Goal: Use online tool/utility: Use online tool/utility

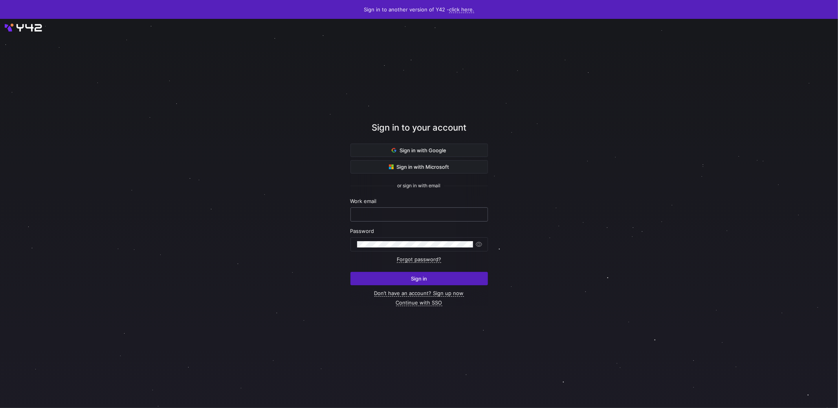
click at [426, 213] on input "text" at bounding box center [419, 214] width 124 height 6
click at [0, 407] on nordpass-autofill-portal at bounding box center [0, 408] width 0 height 0
type input "[PERSON_NAME][EMAIL_ADDRESS][PERSON_NAME][DOMAIN_NAME]"
click at [398, 274] on span "submit" at bounding box center [419, 278] width 137 height 13
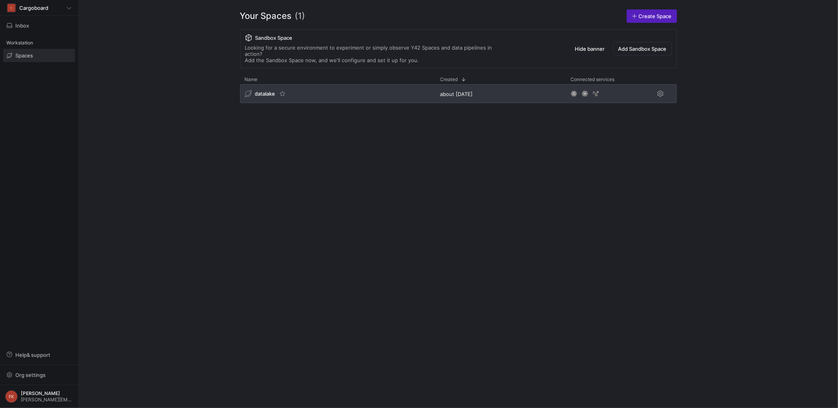
click at [260, 90] on span "datalake" at bounding box center [265, 93] width 20 height 6
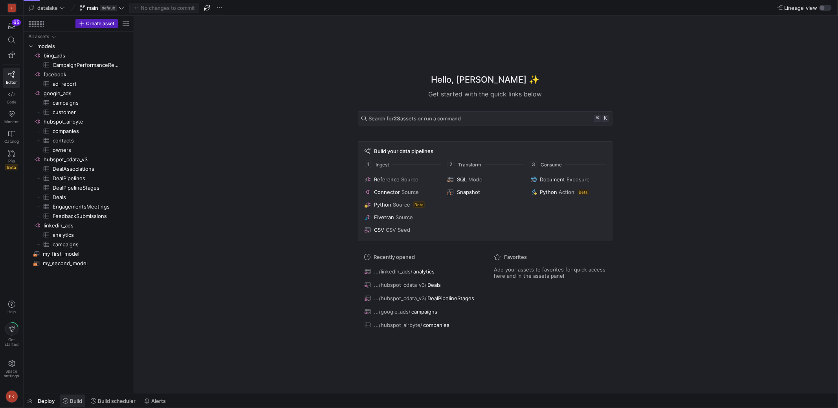
click at [70, 399] on span "Build" at bounding box center [76, 400] width 12 height 6
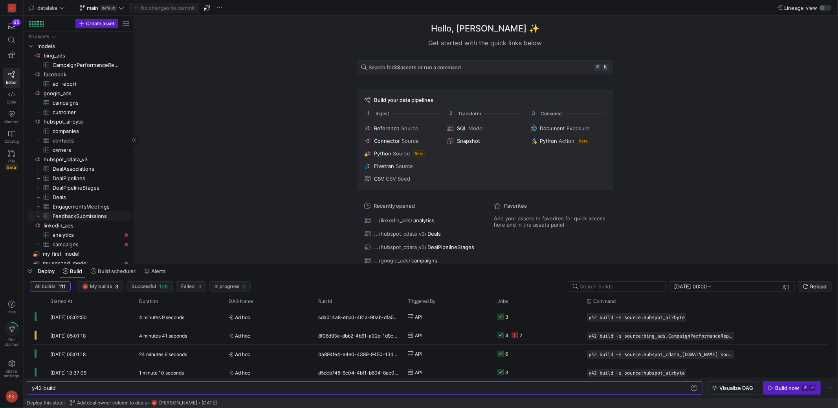
scroll to position [4, 0]
click at [103, 189] on span "Deals​​​​​​​​​" at bounding box center [87, 190] width 69 height 9
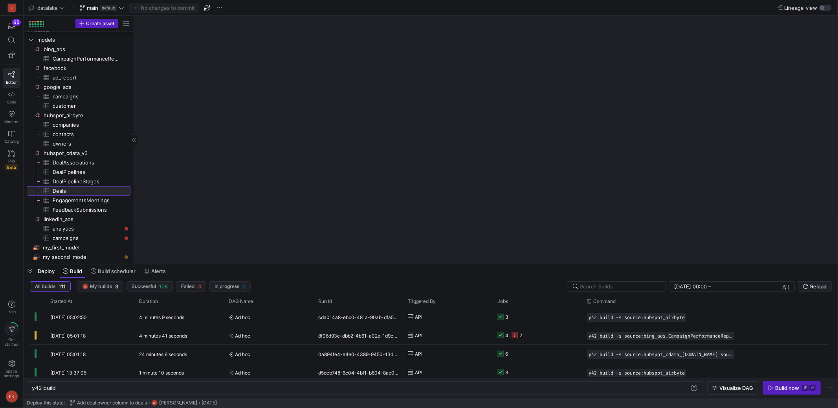
type textarea "y42 build -s source:hubspot_cdata_[DOMAIN_NAME]"
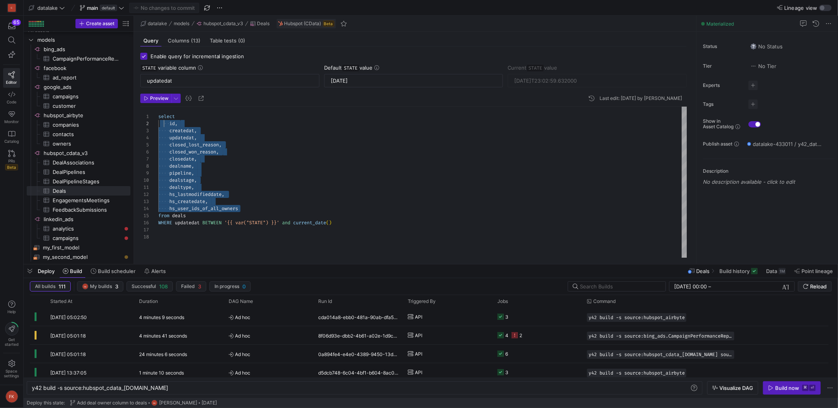
scroll to position [7, 6]
drag, startPoint x: 245, startPoint y: 210, endPoint x: 165, endPoint y: 125, distance: 116.5
click at [165, 125] on div "select id , createdat , updatedat , closed_lost_reason , closed_won_reason , cl…" at bounding box center [422, 182] width 529 height 151
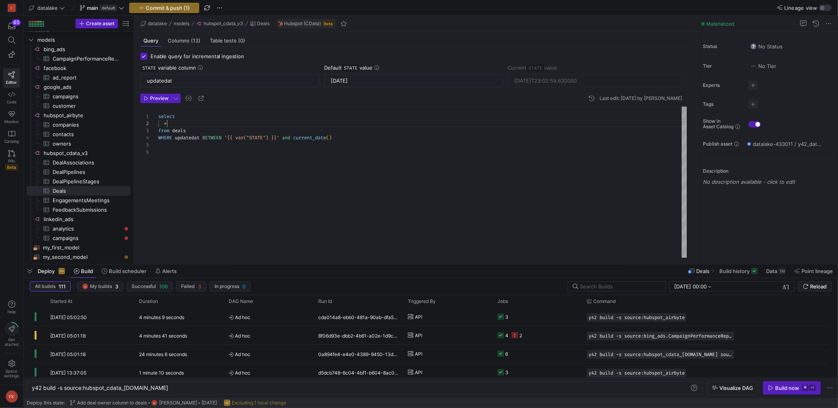
scroll to position [21, 0]
drag, startPoint x: 257, startPoint y: 145, endPoint x: 143, endPoint y: 137, distance: 114.6
click at [158, 138] on div "select * from deals WHERE updatedat BETWEEN '{{ var("STATE") }}' and current_da…" at bounding box center [422, 182] width 529 height 151
drag, startPoint x: 280, startPoint y: 137, endPoint x: 295, endPoint y: 141, distance: 15.8
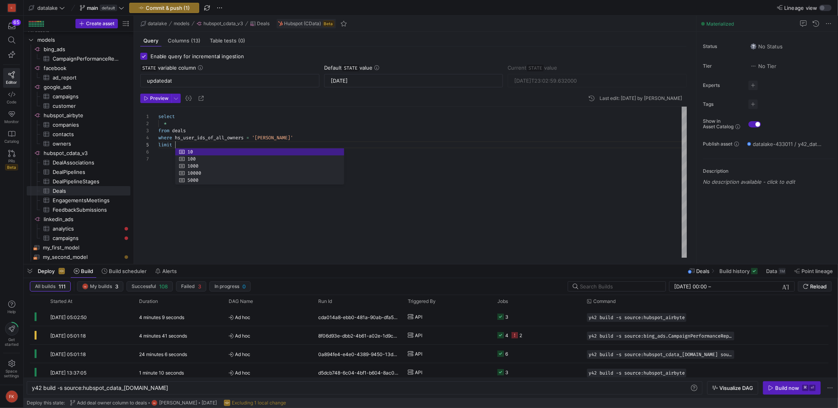
scroll to position [28, 20]
type textarea "select * from deals where hs_user_ids_of_all_owners = '[PERSON_NAME]' limit 1"
click at [154, 99] on span "Preview" at bounding box center [159, 99] width 18 height 6
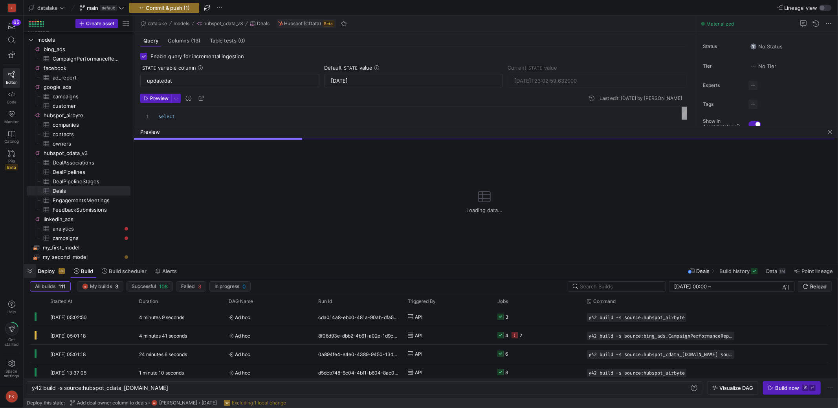
click at [28, 272] on span "button" at bounding box center [30, 270] width 13 height 13
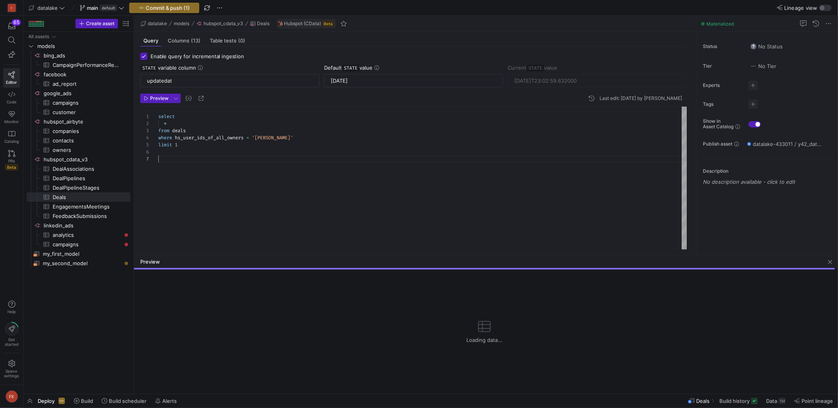
click at [211, 156] on div "select * from deals where hs_user_ids_of_all_owners = '[PERSON_NAME]' limit 1" at bounding box center [422, 178] width 529 height 143
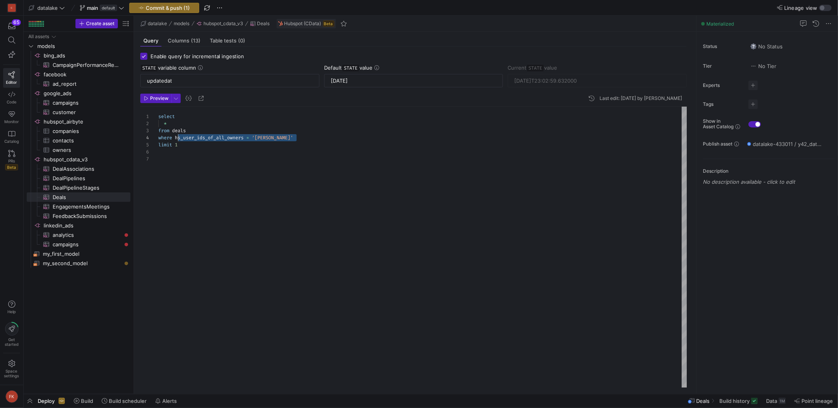
scroll to position [21, 0]
drag, startPoint x: 295, startPoint y: 137, endPoint x: 157, endPoint y: 140, distance: 138.4
click at [158, 140] on div "select * from deals where hs_user_ids_of_all_owners = '[PERSON_NAME]' limit 1" at bounding box center [422, 247] width 529 height 281
click at [156, 98] on span "Preview" at bounding box center [159, 99] width 18 height 6
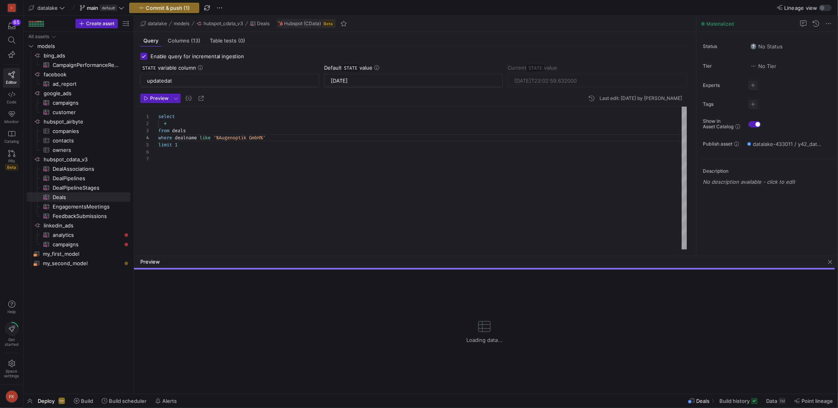
click at [190, 138] on div "select * from deals where dealname like '%Augenoptik GmbH%' limit 1" at bounding box center [422, 178] width 529 height 143
drag, startPoint x: 236, startPoint y: 136, endPoint x: 189, endPoint y: 138, distance: 47.6
click at [189, 138] on div "select * from deals where id = '%Augenoptik GmbH%' limit 1" at bounding box center [422, 178] width 529 height 143
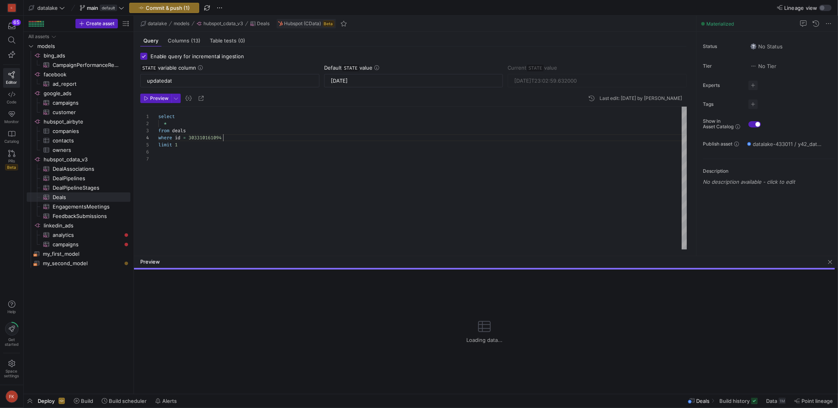
scroll to position [21, 64]
type textarea "select * from deals where id = 303310161094 limit 1"
click at [162, 99] on span "Preview" at bounding box center [159, 99] width 18 height 6
click at [174, 97] on span "button" at bounding box center [176, 98] width 9 height 9
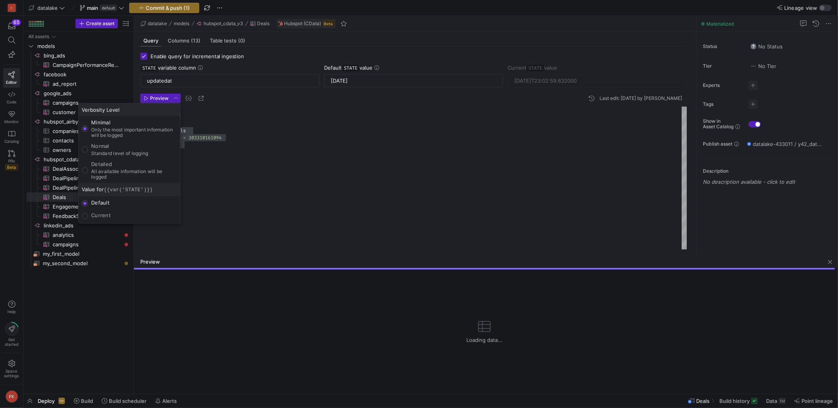
click at [232, 144] on div at bounding box center [419, 204] width 838 height 408
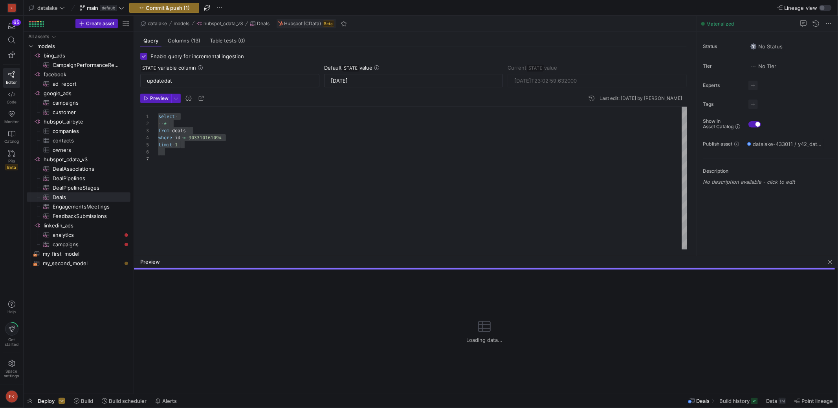
click at [220, 147] on div "select * from deals where id = 303310161094 limit 1" at bounding box center [422, 178] width 529 height 143
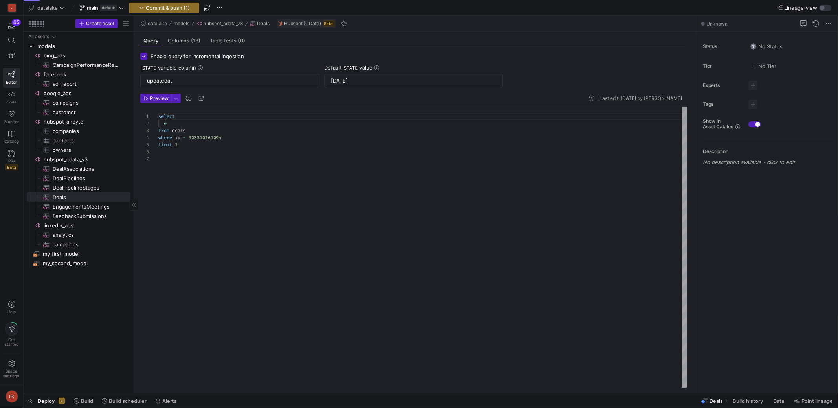
scroll to position [42, 0]
click at [151, 99] on span "Preview" at bounding box center [159, 99] width 18 height 6
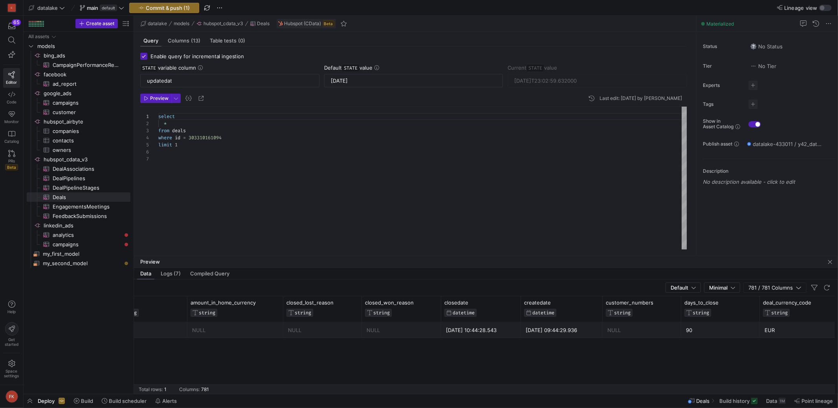
scroll to position [0, 0]
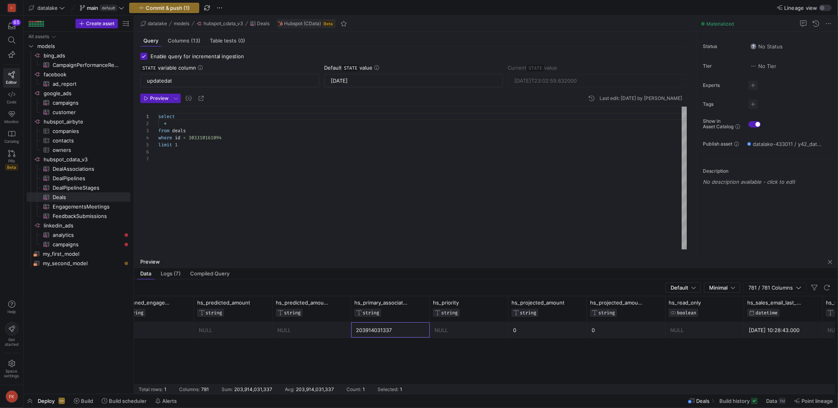
click at [366, 329] on div "203914031337" at bounding box center [390, 329] width 69 height 15
click at [378, 329] on div "203914031337" at bounding box center [393, 329] width 69 height 15
click at [378, 329] on div "203914031337" at bounding box center [390, 329] width 69 height 15
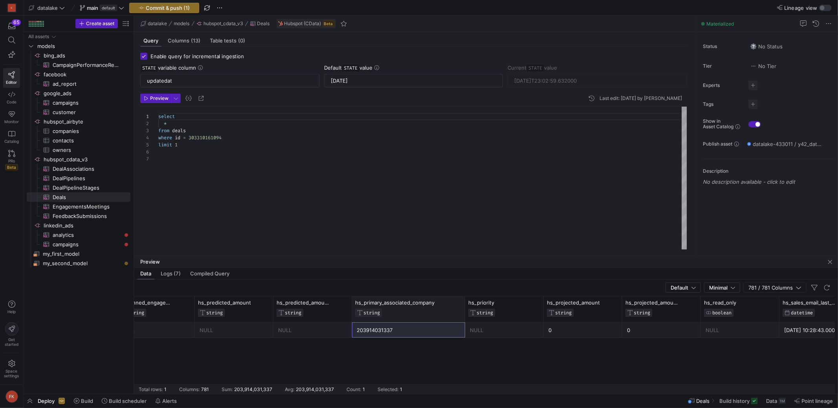
click at [464, 304] on div at bounding box center [464, 309] width 3 height 26
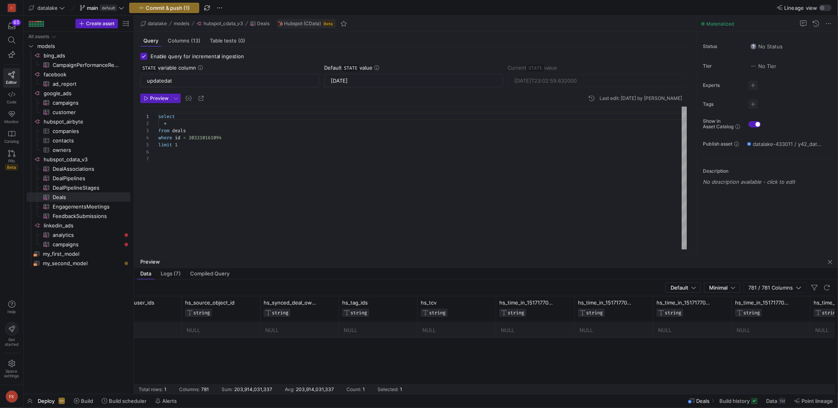
scroll to position [0, 12309]
